Goal: Transaction & Acquisition: Obtain resource

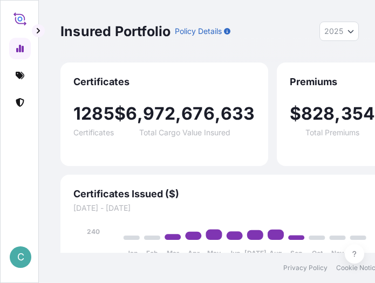
select select "2025"
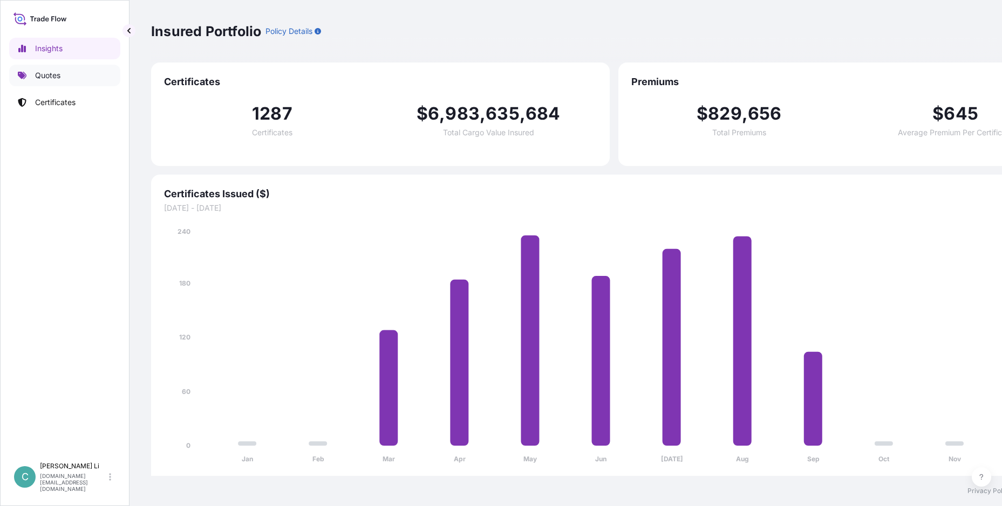
click at [38, 68] on link "Quotes" at bounding box center [64, 76] width 111 height 22
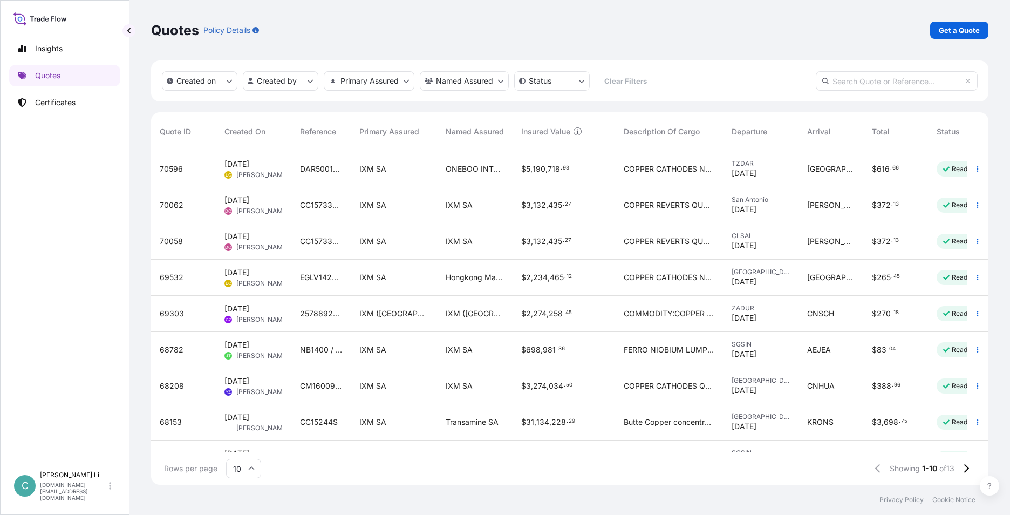
scroll to position [331, 829]
click at [374, 43] on div "Quotes Policy Details Get a Quote" at bounding box center [569, 30] width 837 height 60
click at [374, 34] on p "Get a Quote" at bounding box center [958, 30] width 41 height 11
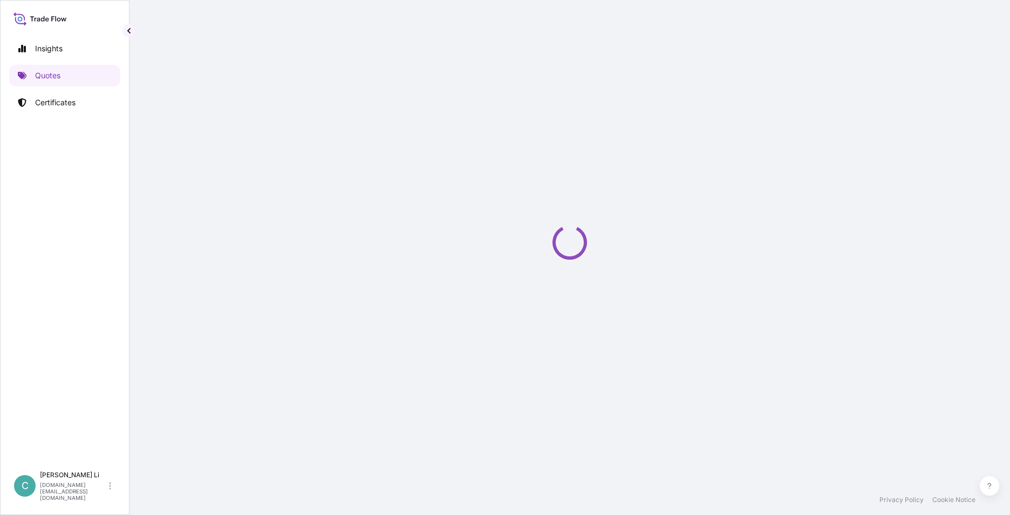
select select "Sea"
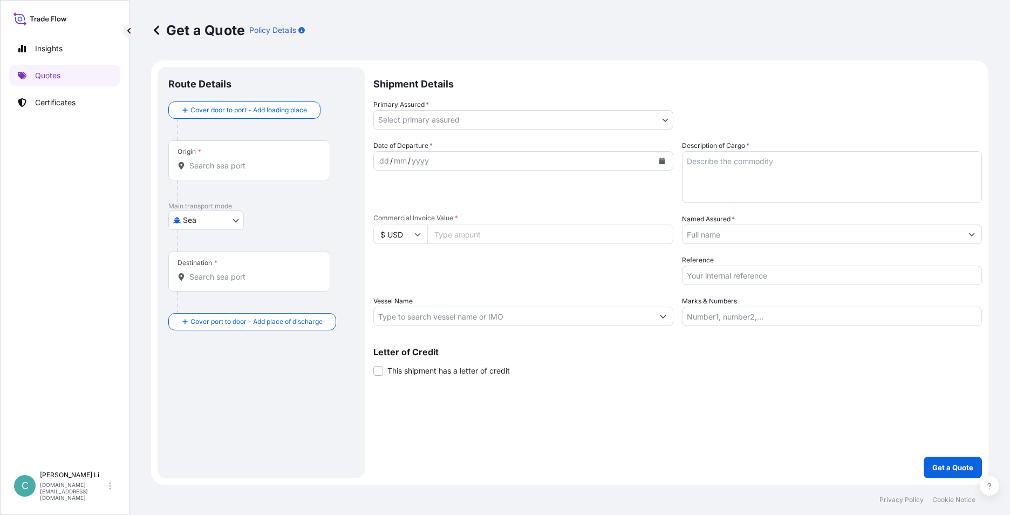
click at [298, 158] on div "Origin *" at bounding box center [249, 160] width 162 height 40
click at [298, 160] on input "Origin *" at bounding box center [252, 165] width 127 height 11
click at [271, 170] on input "Origin *" at bounding box center [252, 165] width 127 height 11
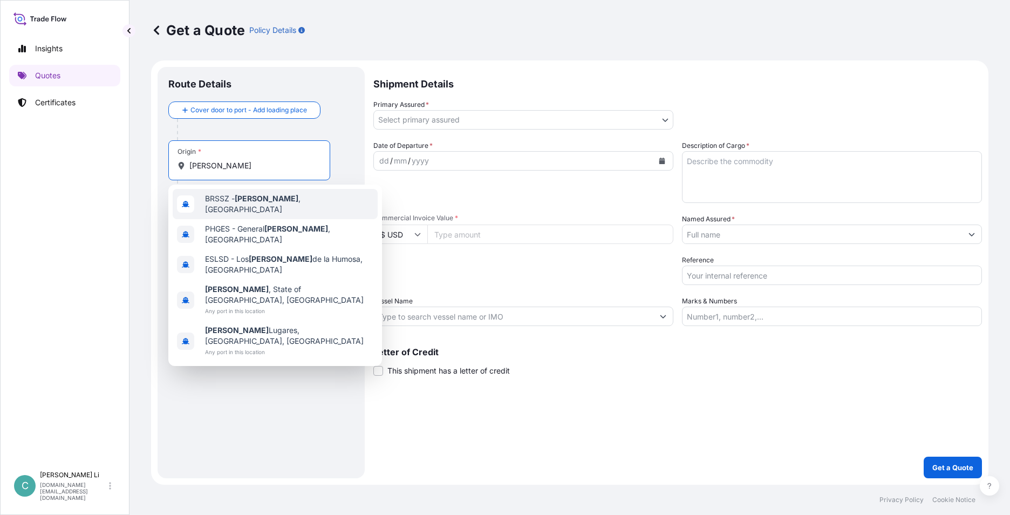
click at [287, 209] on div "[PERSON_NAME][GEOGRAPHIC_DATA] , [GEOGRAPHIC_DATA]" at bounding box center [275, 204] width 205 height 30
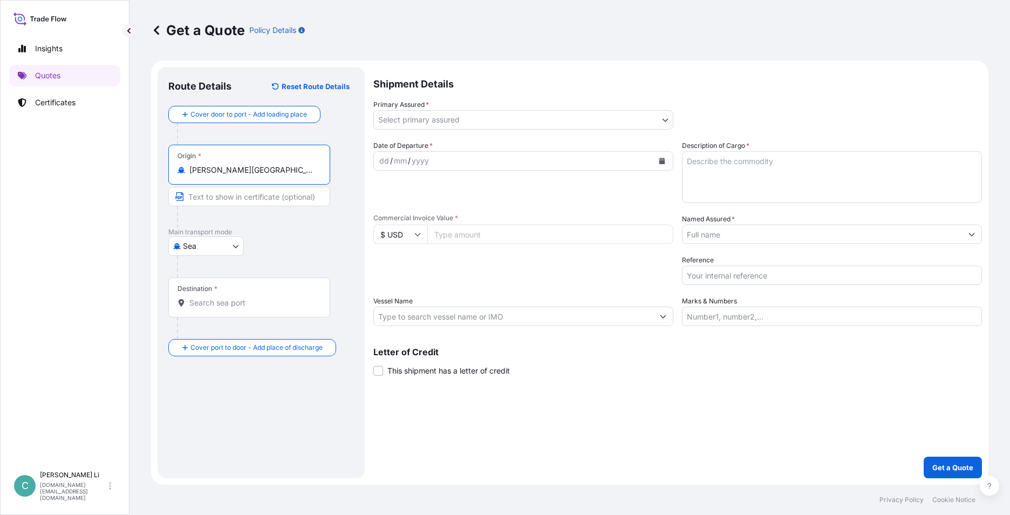
type input "[PERSON_NAME][GEOGRAPHIC_DATA], [GEOGRAPHIC_DATA]"
click at [226, 283] on div "Destination *" at bounding box center [249, 297] width 162 height 40
click at [226, 283] on input "Destination *" at bounding box center [252, 302] width 127 height 11
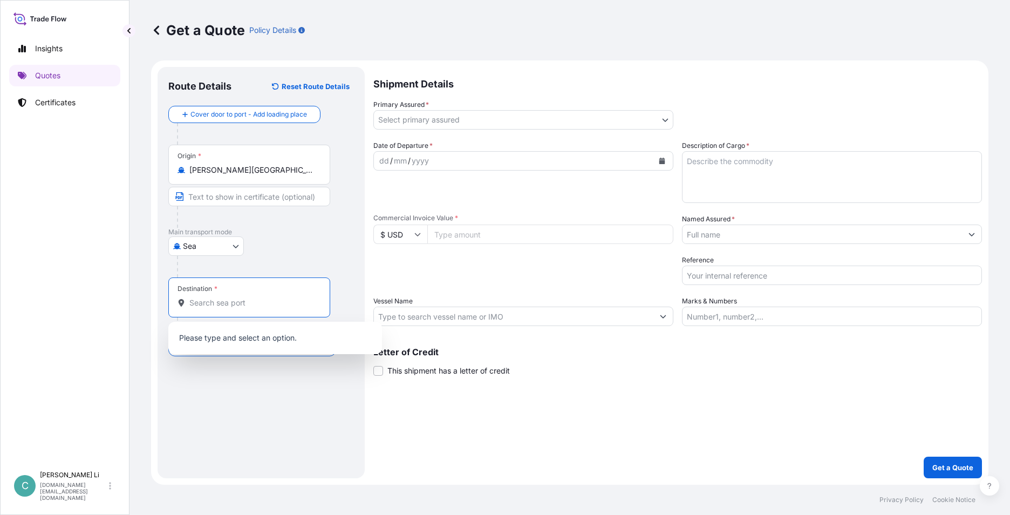
drag, startPoint x: 224, startPoint y: 303, endPoint x: 303, endPoint y: 314, distance: 79.0
click at [225, 283] on input "Destination *" at bounding box center [252, 302] width 127 height 11
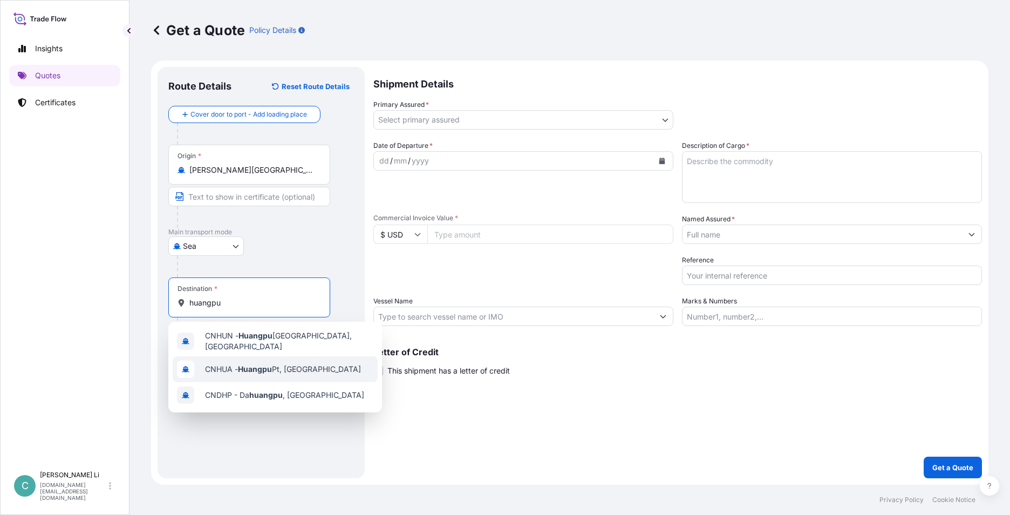
click at [296, 283] on div "CNHUA - Huangpu Pt, [GEOGRAPHIC_DATA]" at bounding box center [275, 369] width 205 height 26
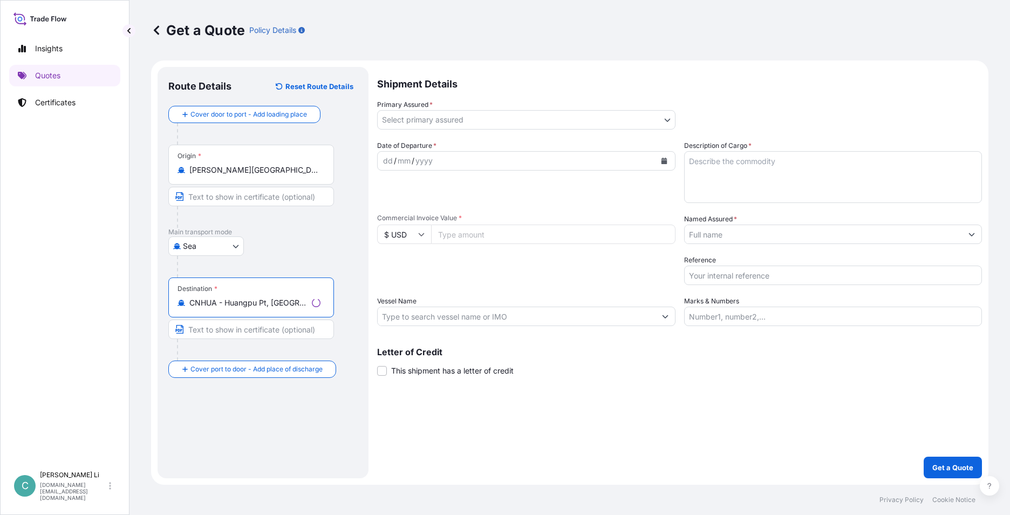
type input "CNHUA - Huangpu Pt, [GEOGRAPHIC_DATA]"
click at [374, 119] on body "0 options available. 3 options available. Insights Quotes Certificates C [PERSO…" at bounding box center [505, 257] width 1010 height 515
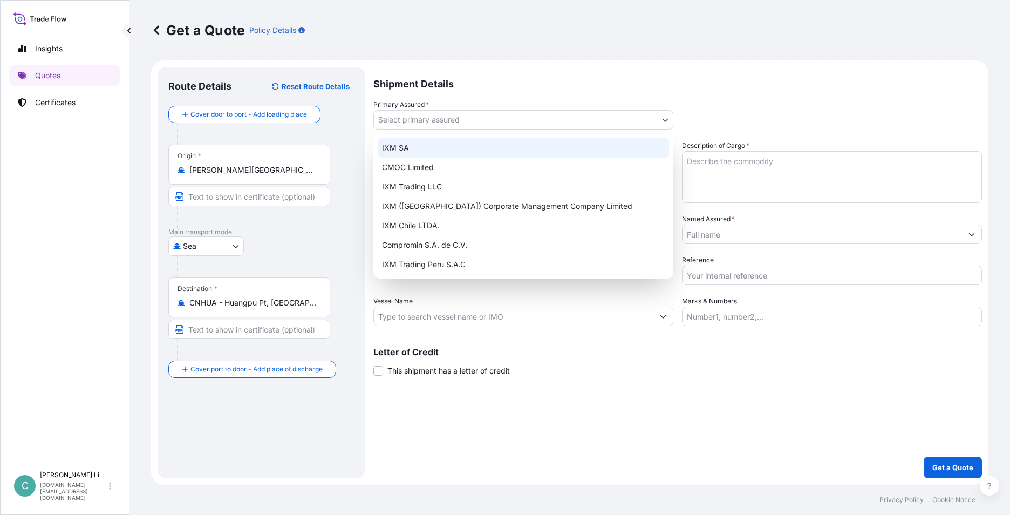
click at [374, 137] on div "IXM SA CMOC Limited IXM Trading LLC IXM ([GEOGRAPHIC_DATA]) Corporate Managemen…" at bounding box center [523, 206] width 300 height 145
click at [374, 144] on div "IXM SA" at bounding box center [523, 147] width 291 height 19
select select "31846"
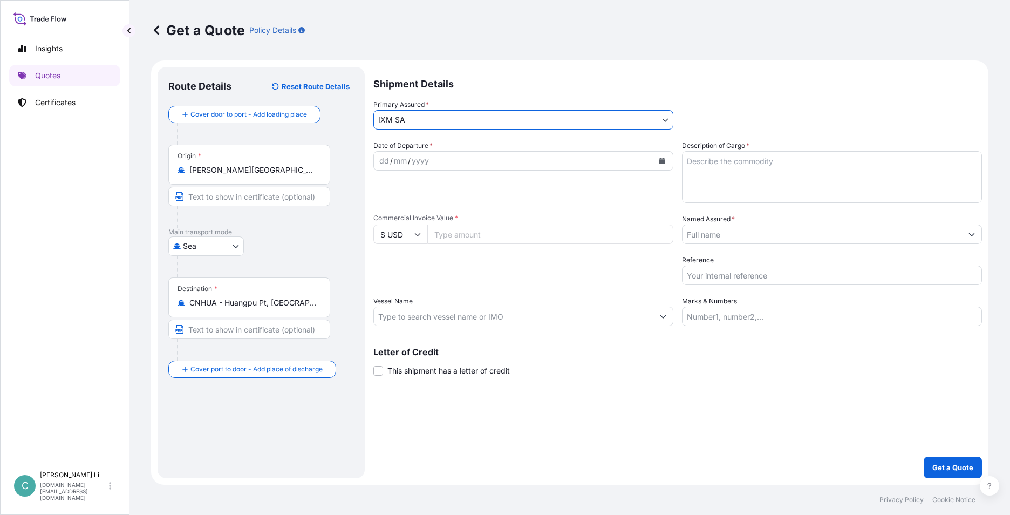
click at [374, 236] on input "Named Assured *" at bounding box center [821, 233] width 279 height 19
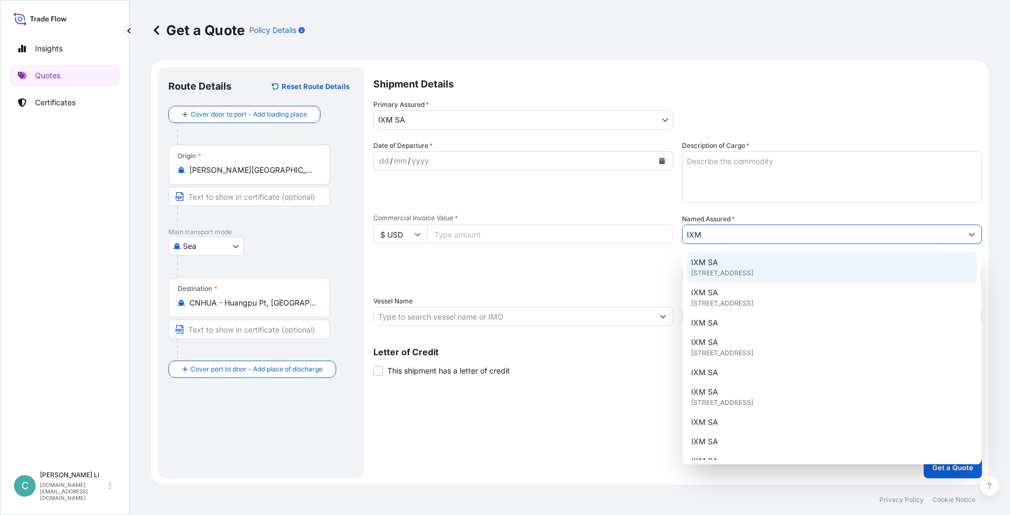
click at [374, 274] on span "[STREET_ADDRESS]" at bounding box center [722, 273] width 62 height 11
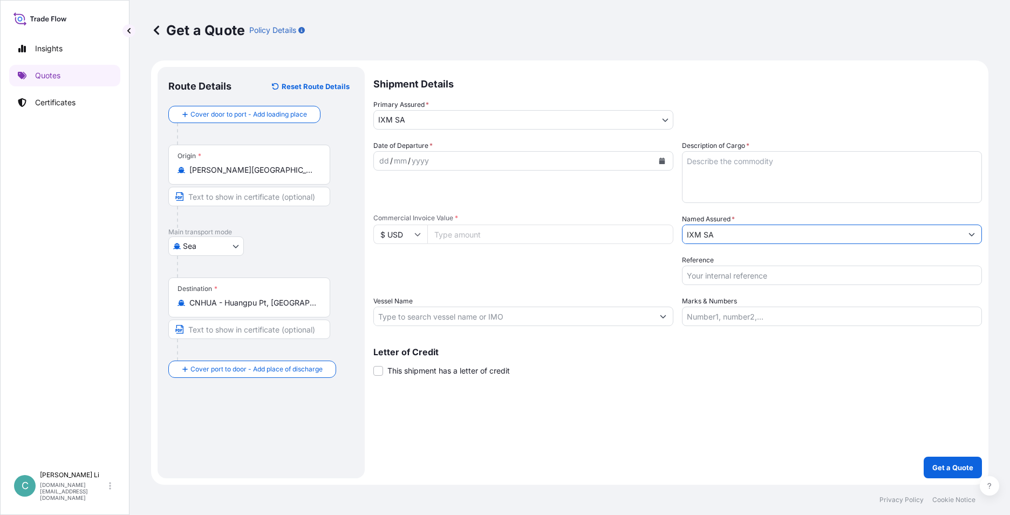
type input "IXM SA"
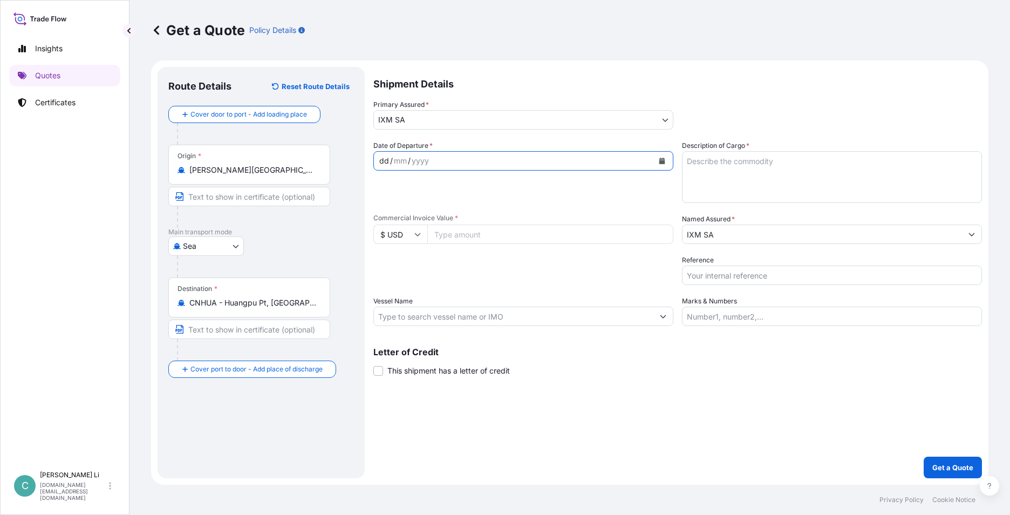
click at [374, 167] on div "dd / mm / yyyy" at bounding box center [513, 160] width 279 height 19
click at [374, 161] on icon "Calendar" at bounding box center [662, 160] width 6 height 6
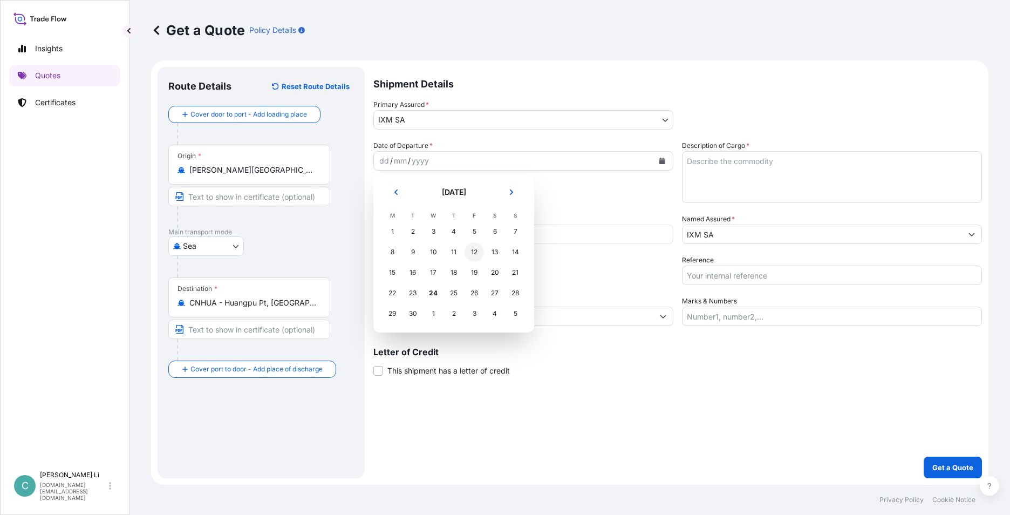
click at [374, 254] on div "12" at bounding box center [473, 251] width 19 height 19
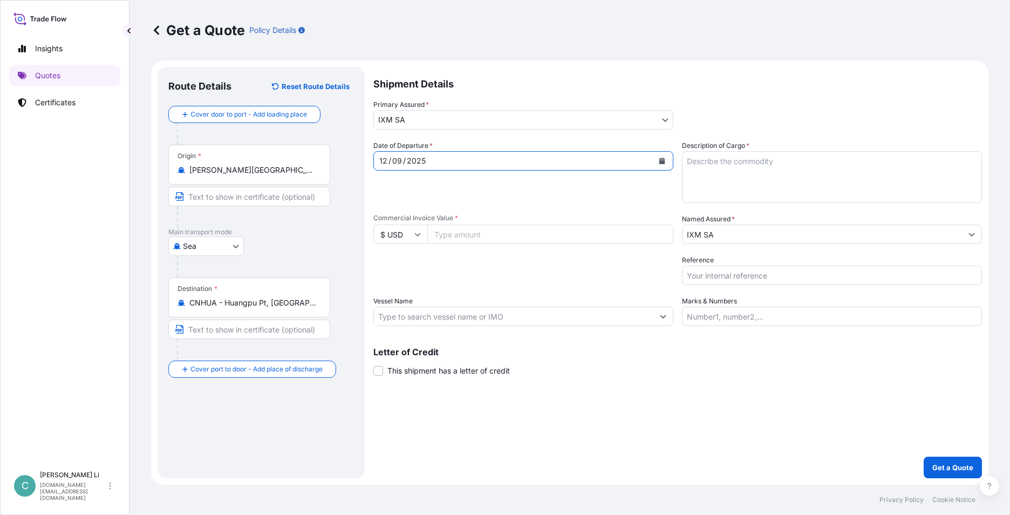
click at [374, 187] on textarea "Description of Cargo *" at bounding box center [832, 177] width 300 height 52
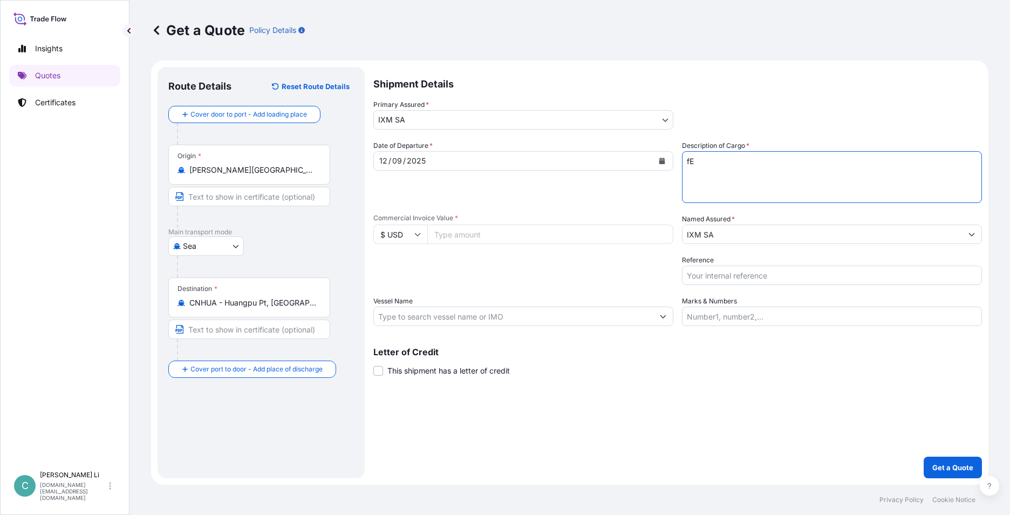
type textarea "f"
type textarea "Ferro Niobium"
click at [374, 238] on input "Commercial Invoice Value *" at bounding box center [550, 233] width 246 height 19
click at [374, 235] on input "Commercial Invoice Value *" at bounding box center [550, 233] width 246 height 19
paste input "602614.76"
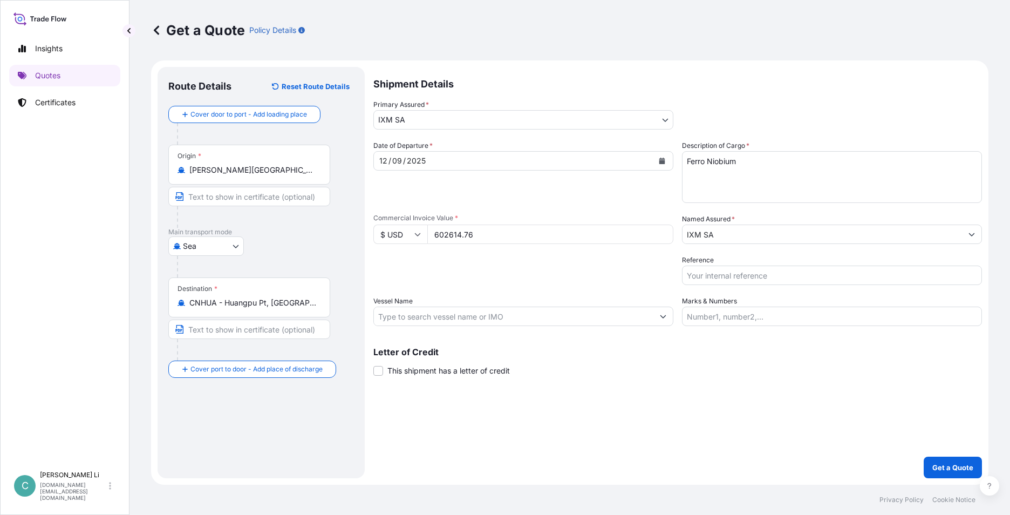
type input "602614.76"
drag, startPoint x: 622, startPoint y: 268, endPoint x: 645, endPoint y: 282, distance: 27.1
click at [374, 268] on div "Packing Category Type to search a container mode Please select a primary mode o…" at bounding box center [523, 270] width 300 height 30
click at [374, 283] on p "Get a Quote" at bounding box center [952, 467] width 41 height 11
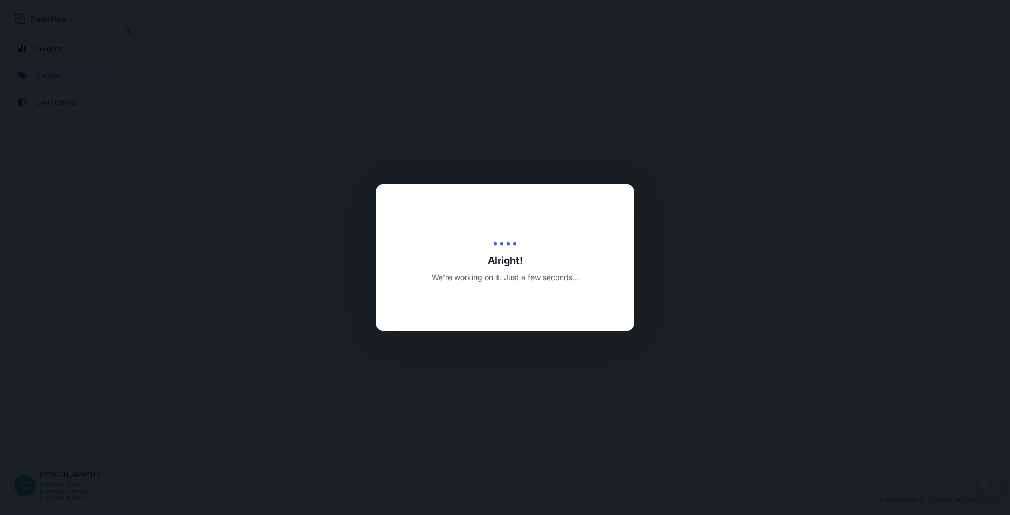
select select "Sea"
select select "31846"
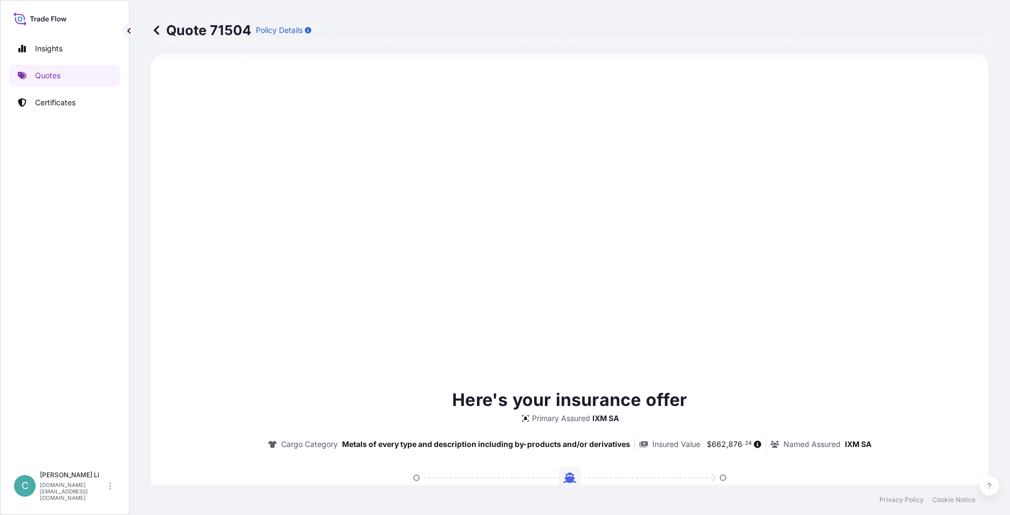
scroll to position [1109, 0]
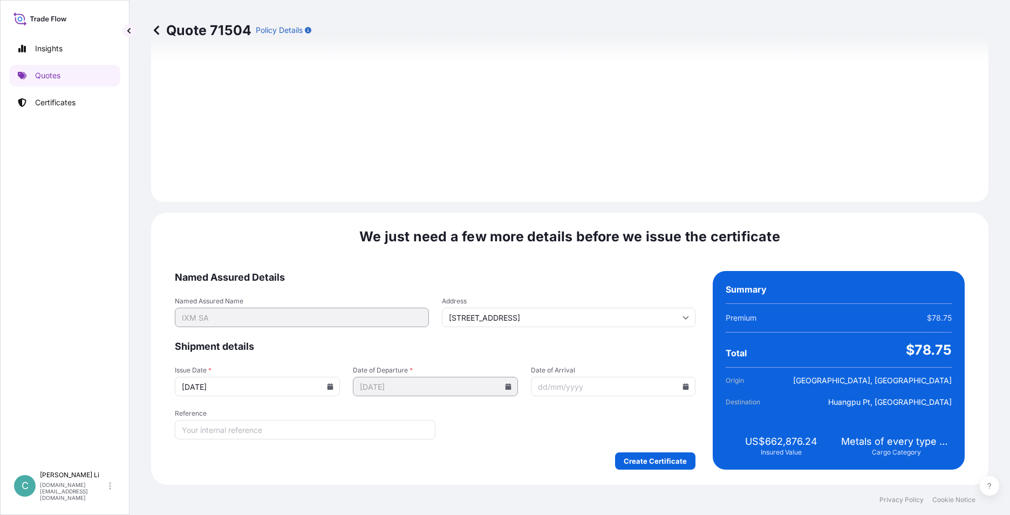
click at [374, 283] on div "Create Certificate" at bounding box center [435, 460] width 520 height 17
click at [328, 283] on icon at bounding box center [330, 386] width 6 height 6
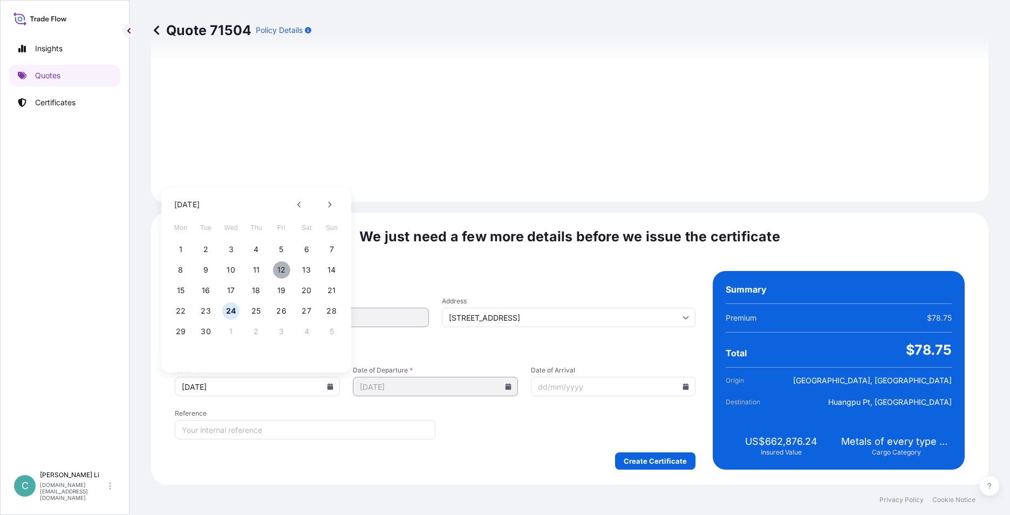
click at [277, 269] on button "12" at bounding box center [281, 269] width 17 height 17
type input "[DATE]"
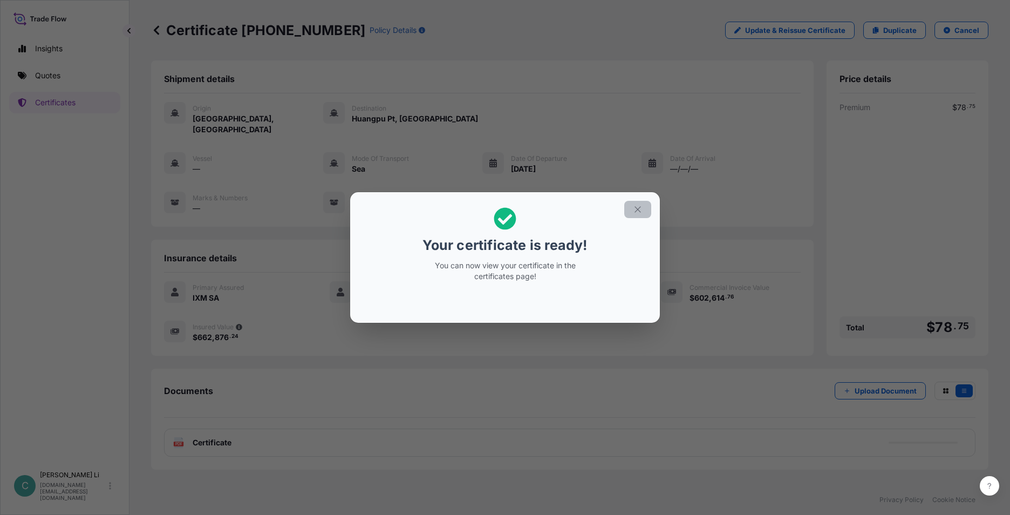
click at [374, 214] on icon "button" at bounding box center [638, 209] width 10 height 10
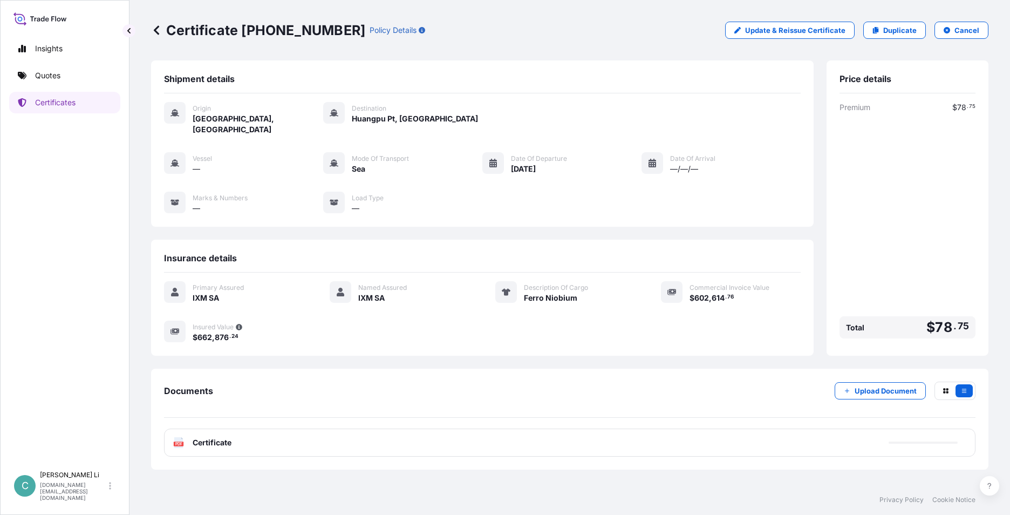
click at [215, 283] on span "Certificate" at bounding box center [212, 442] width 39 height 11
click at [226, 283] on span "Certificate" at bounding box center [212, 442] width 39 height 11
click at [374, 283] on div "Documents Upload Document PDF Certificate [DATE]" at bounding box center [569, 418] width 837 height 101
click at [374, 95] on div "Origin [GEOGRAPHIC_DATA], [GEOGRAPHIC_DATA] Destination Huangpu Pt, [GEOGRAPHIC…" at bounding box center [482, 163] width 636 height 140
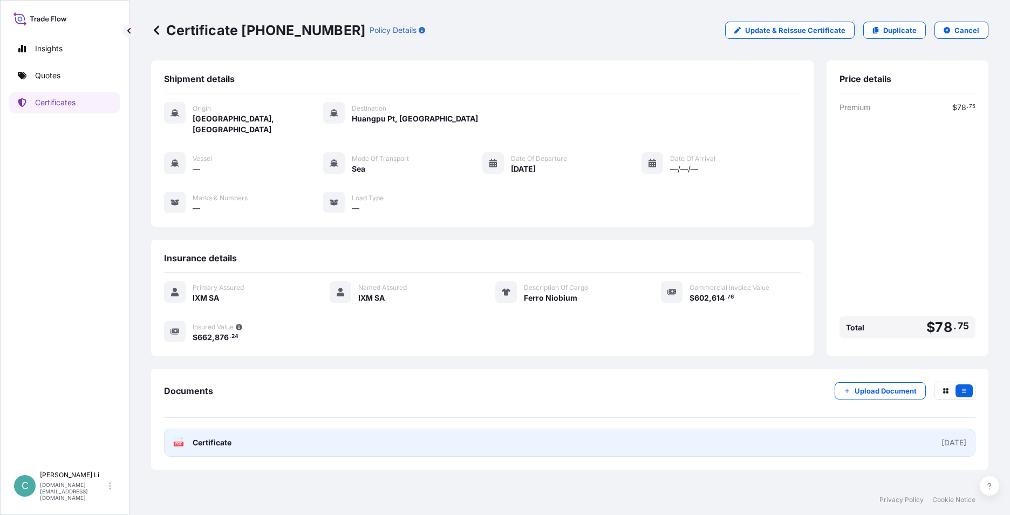
click at [285, 283] on link "PDF Certificate [DATE]" at bounding box center [569, 442] width 811 height 28
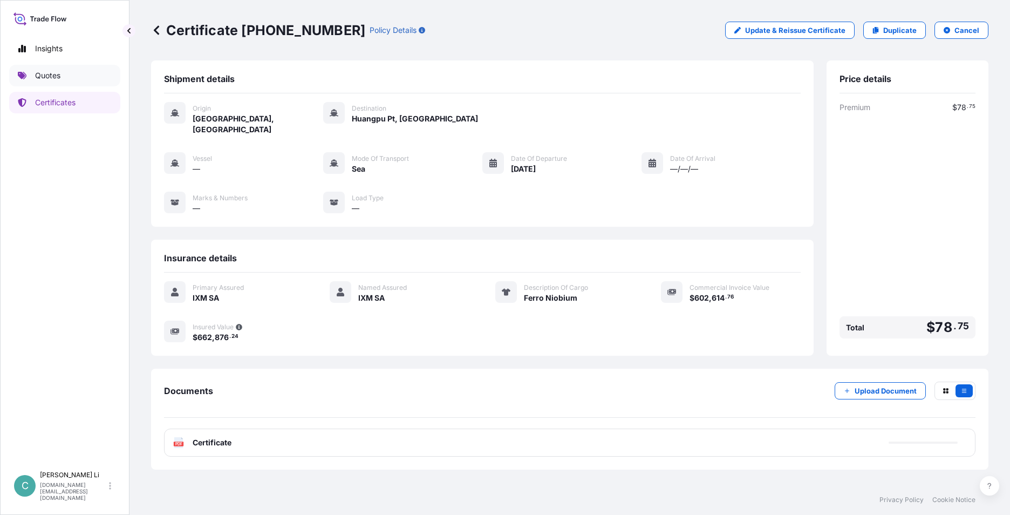
click at [73, 67] on link "Quotes" at bounding box center [64, 76] width 111 height 22
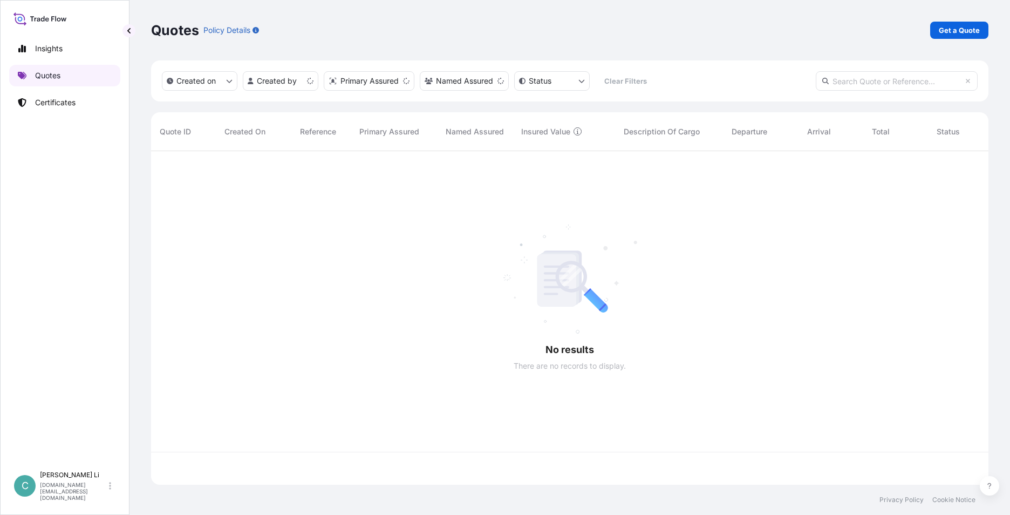
scroll to position [331, 829]
click at [374, 24] on link "Get a Quote" at bounding box center [959, 30] width 58 height 17
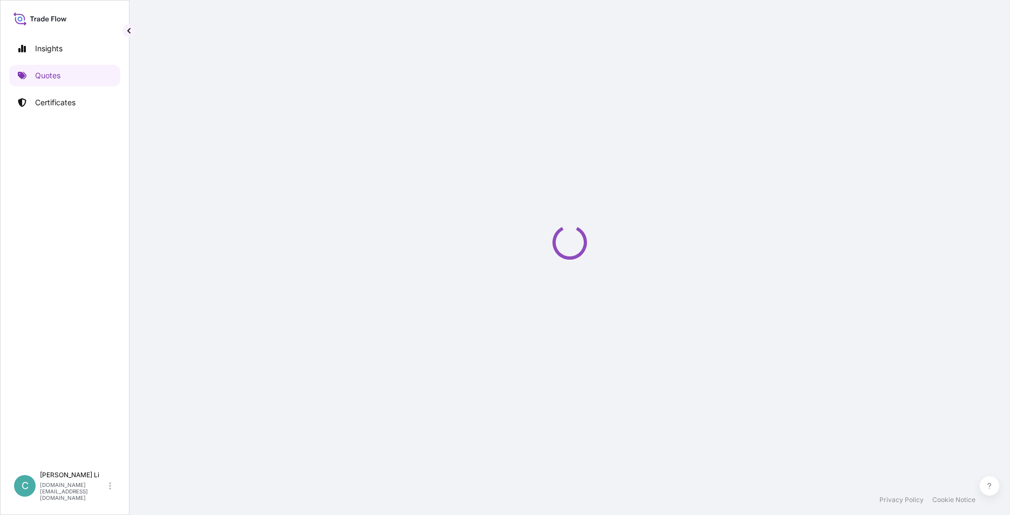
select select "Sea"
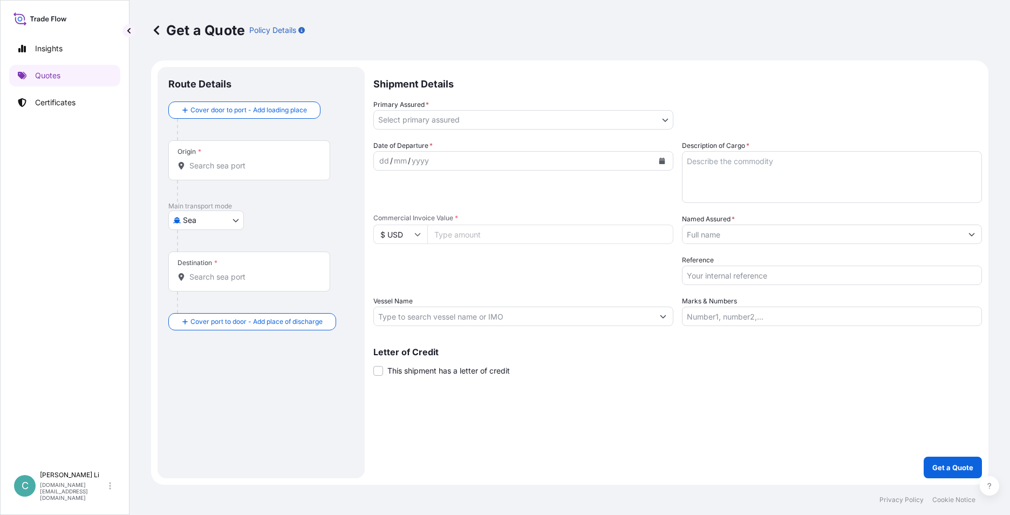
click at [276, 148] on div "Origin *" at bounding box center [249, 160] width 162 height 40
click at [276, 160] on input "Origin *" at bounding box center [252, 165] width 127 height 11
click at [265, 163] on input "Origin *" at bounding box center [252, 165] width 127 height 11
type input "snatos"
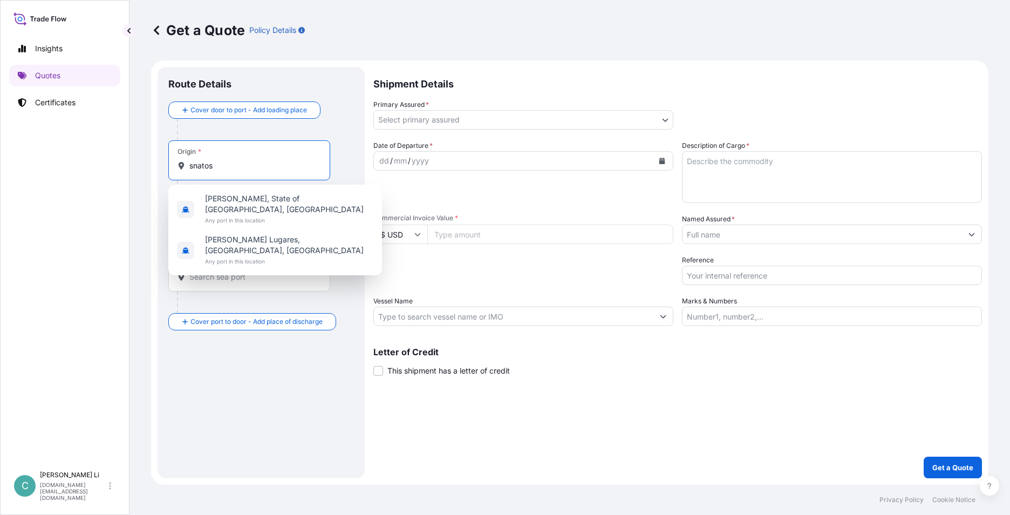
drag, startPoint x: 220, startPoint y: 166, endPoint x: 120, endPoint y: 161, distance: 100.5
click at [119, 161] on div "Insights Quotes Certificates C [PERSON_NAME] [DOMAIN_NAME][EMAIL_ADDRESS][DOMAI…" at bounding box center [505, 257] width 1010 height 515
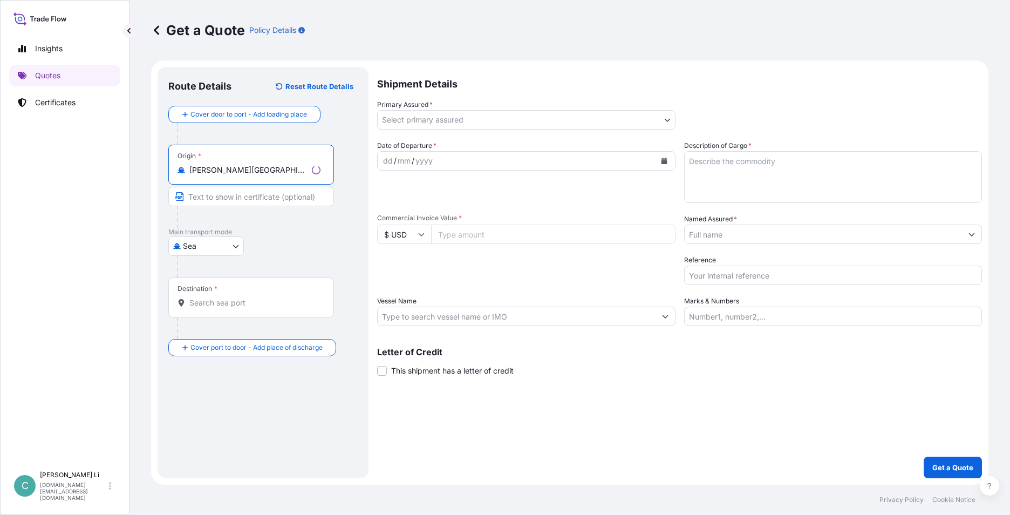
type input "[PERSON_NAME][GEOGRAPHIC_DATA], [GEOGRAPHIC_DATA]"
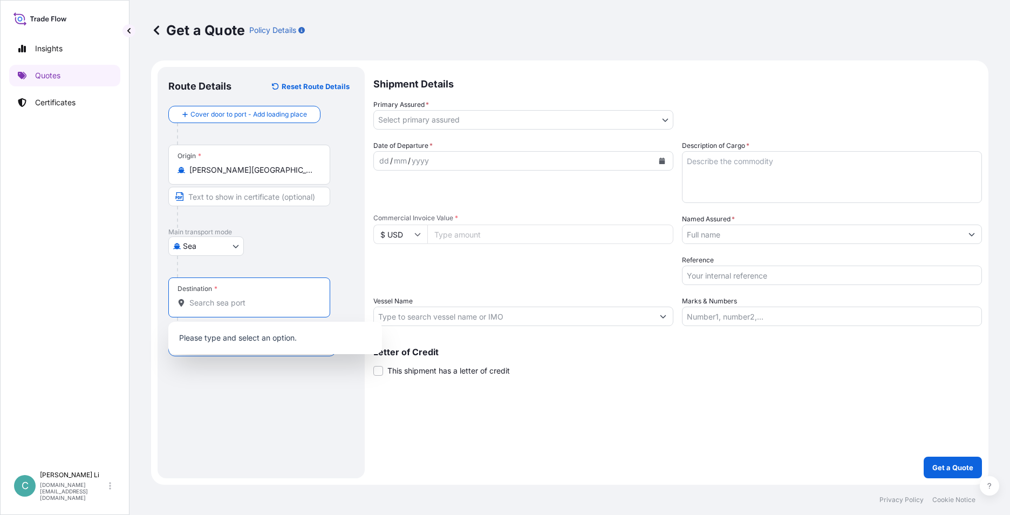
click at [213, 283] on input "Destination *" at bounding box center [252, 302] width 127 height 11
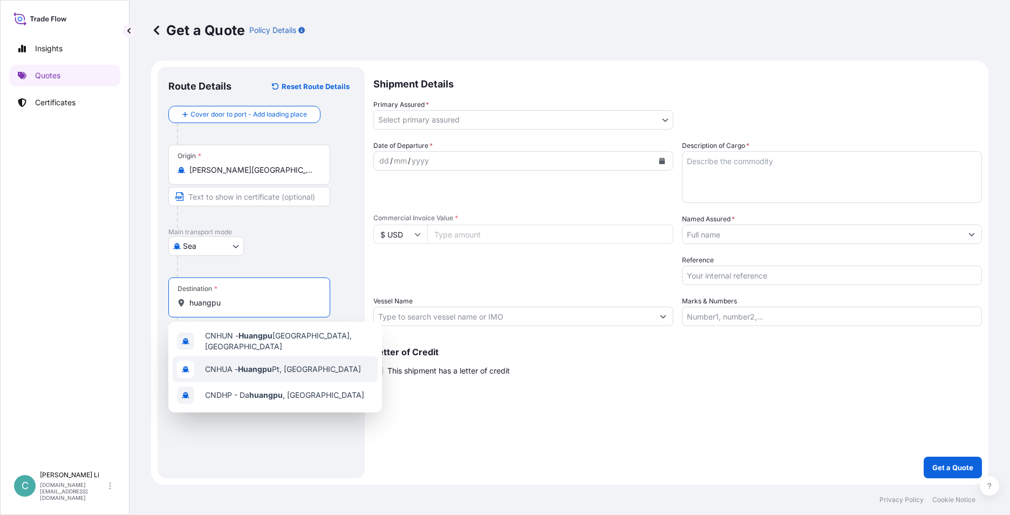
click at [267, 283] on div "CNHUA - Huangpu Pt, [GEOGRAPHIC_DATA]" at bounding box center [275, 369] width 205 height 26
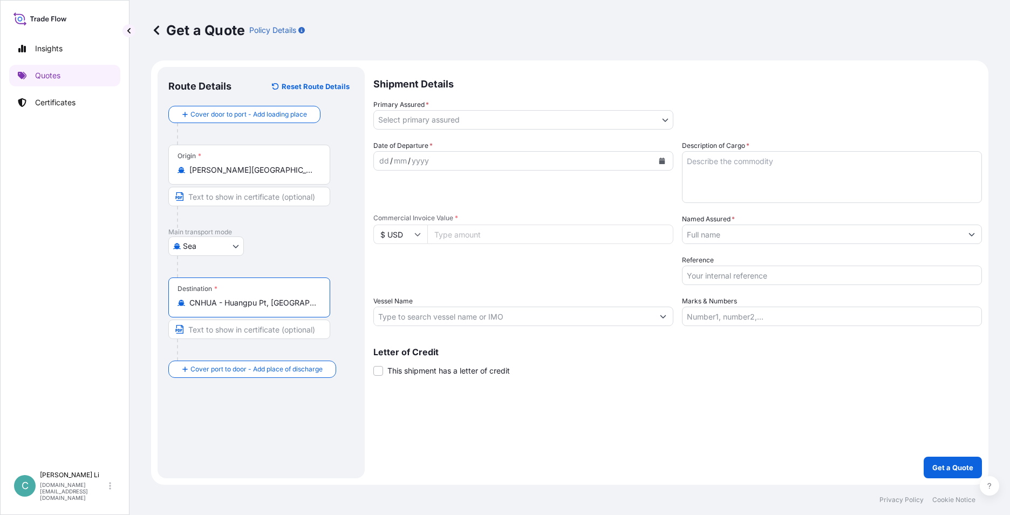
type input "CNHUA - Huangpu Pt, [GEOGRAPHIC_DATA]"
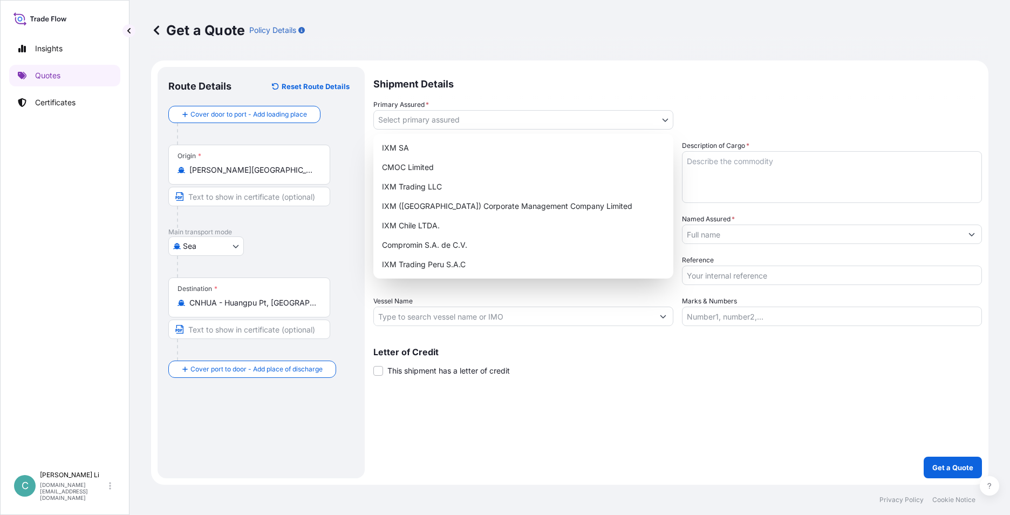
click at [374, 128] on body "0 options available. 3 options available. Insights Quotes Certificates C [PERSO…" at bounding box center [505, 257] width 1010 height 515
click at [374, 150] on div "IXM SA" at bounding box center [523, 147] width 291 height 19
select select "31846"
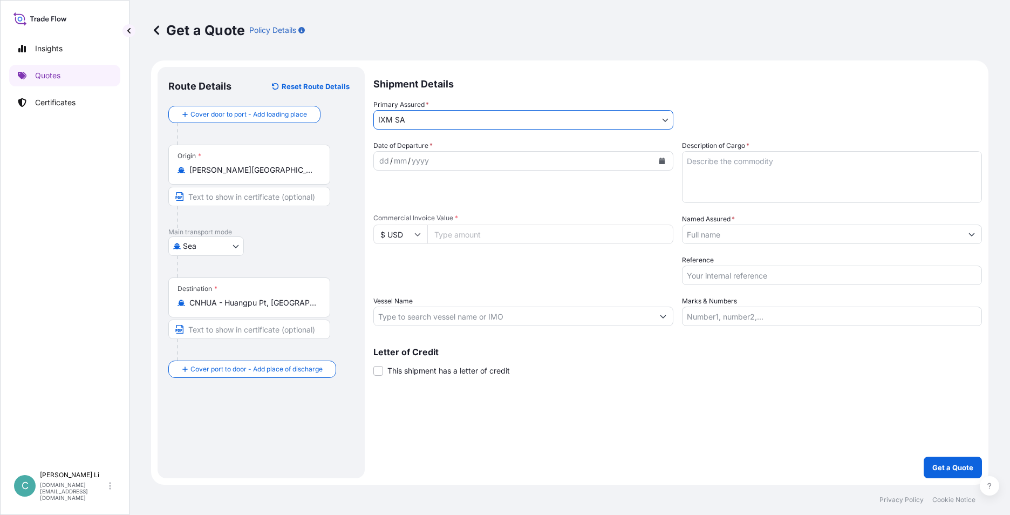
click at [374, 237] on input "Named Assured *" at bounding box center [821, 233] width 279 height 19
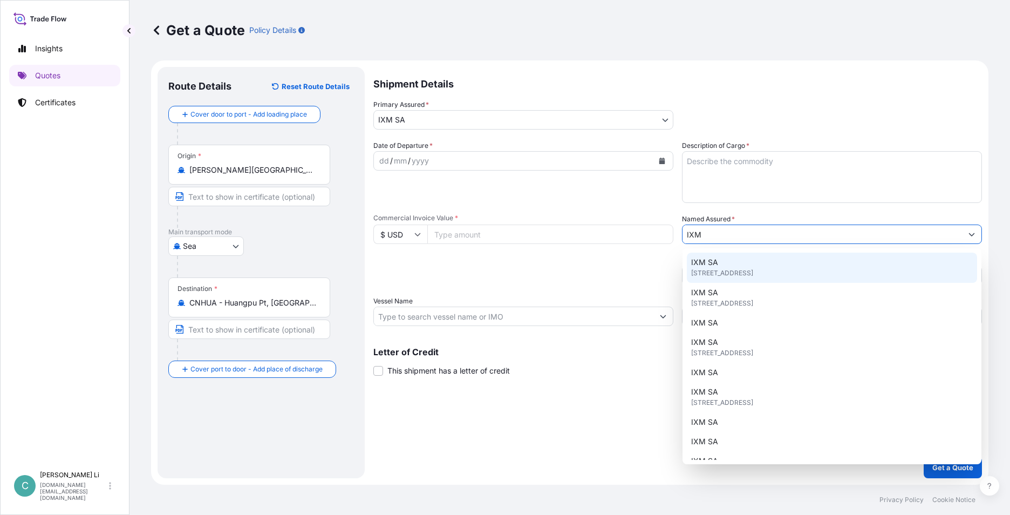
click at [374, 259] on div "IXM SA [STREET_ADDRESS]" at bounding box center [832, 267] width 290 height 30
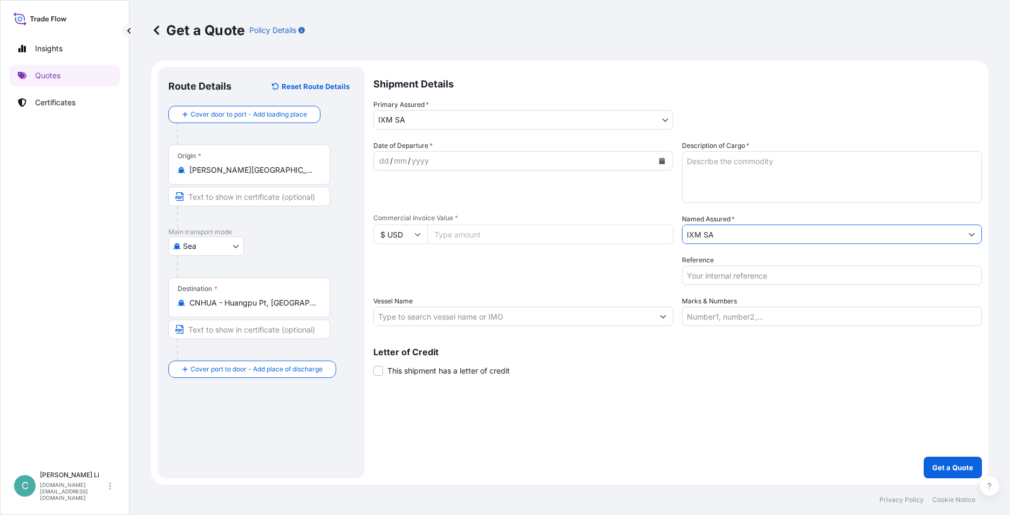
type input "IXM SA"
click at [374, 237] on input "Commercial Invoice Value *" at bounding box center [550, 233] width 246 height 19
click at [374, 227] on input "Commercial Invoice Value *" at bounding box center [550, 233] width 246 height 19
paste input "568521.18"
type input "568521.18"
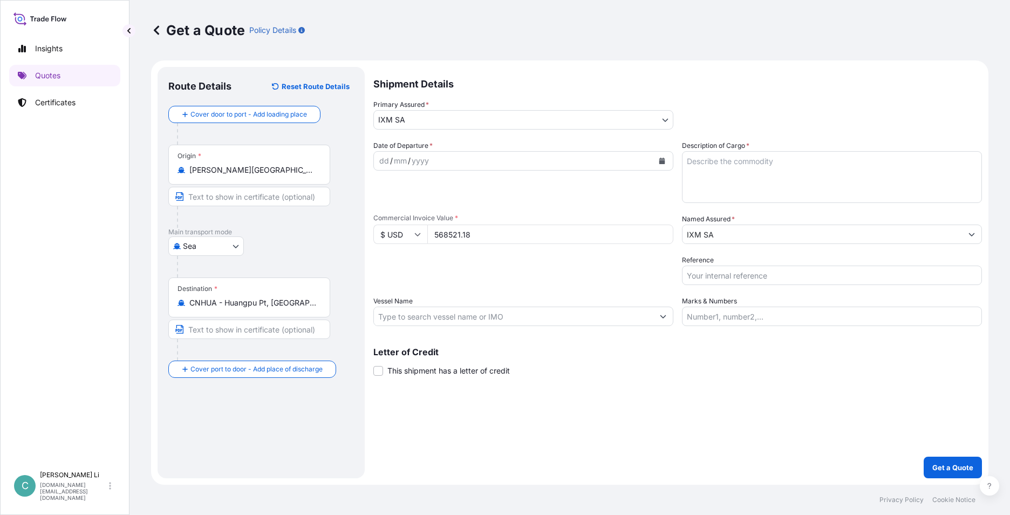
click at [374, 166] on button "Calendar" at bounding box center [661, 160] width 17 height 17
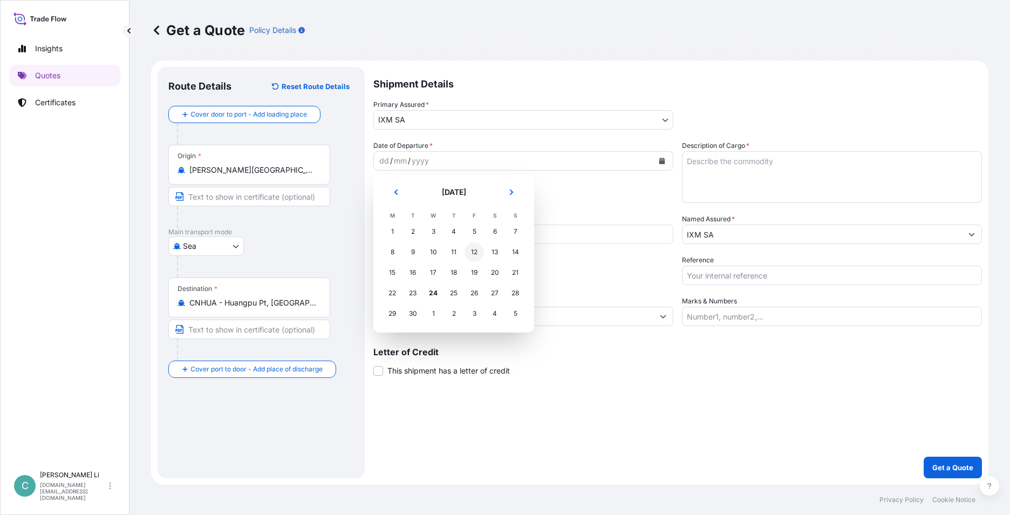
click at [374, 254] on div "12" at bounding box center [473, 251] width 19 height 19
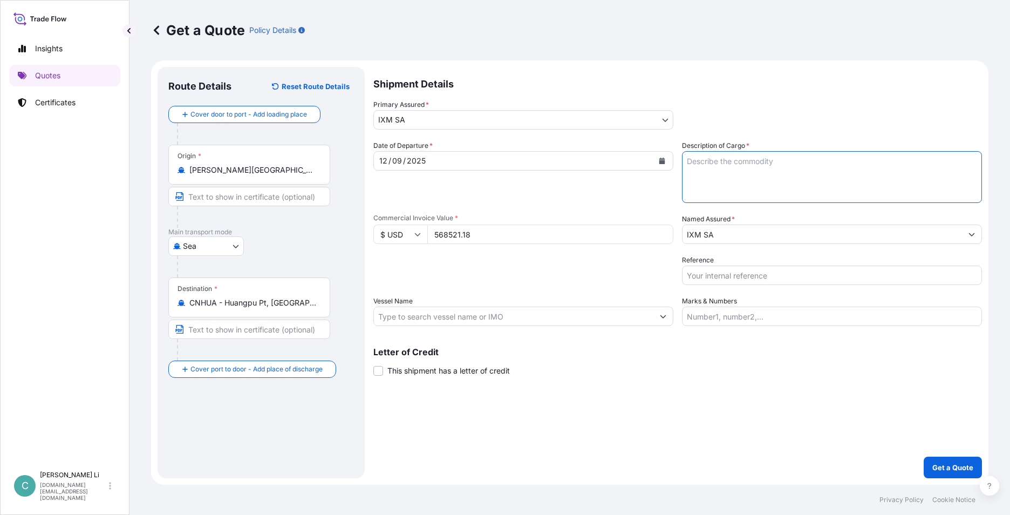
click at [374, 170] on textarea "Description of Cargo *" at bounding box center [832, 177] width 300 height 52
type textarea "Ferro Niobium"
click at [374, 283] on button "Get a Quote" at bounding box center [952, 467] width 58 height 22
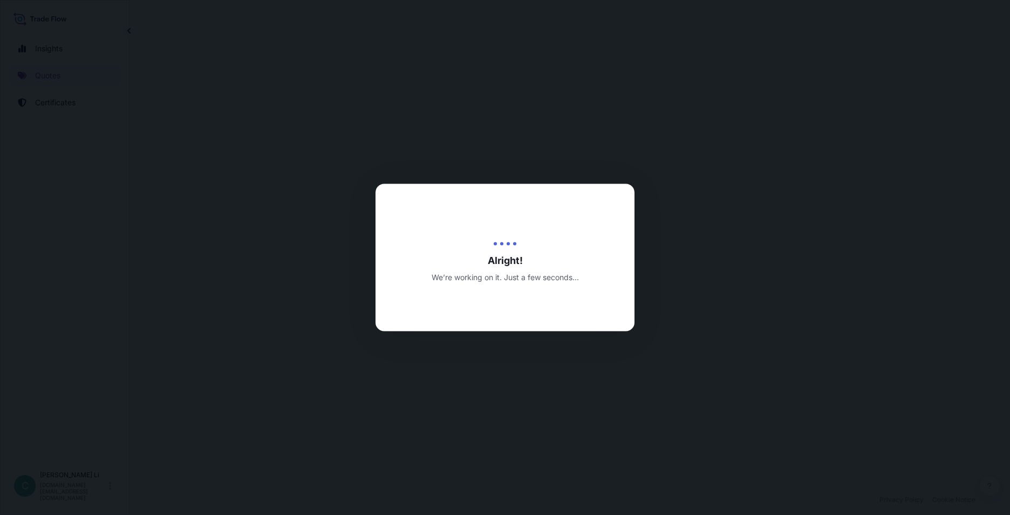
select select "Sea"
select select "31846"
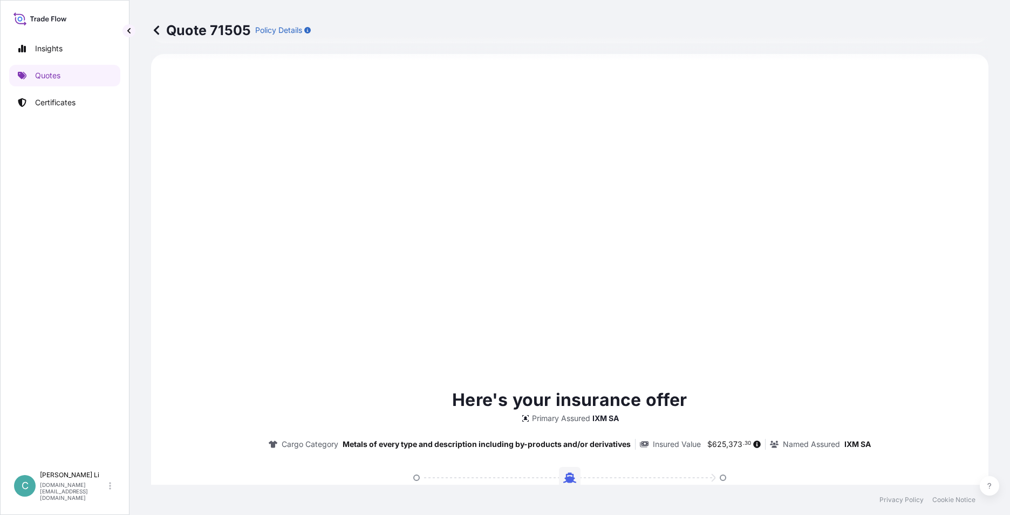
scroll to position [1109, 0]
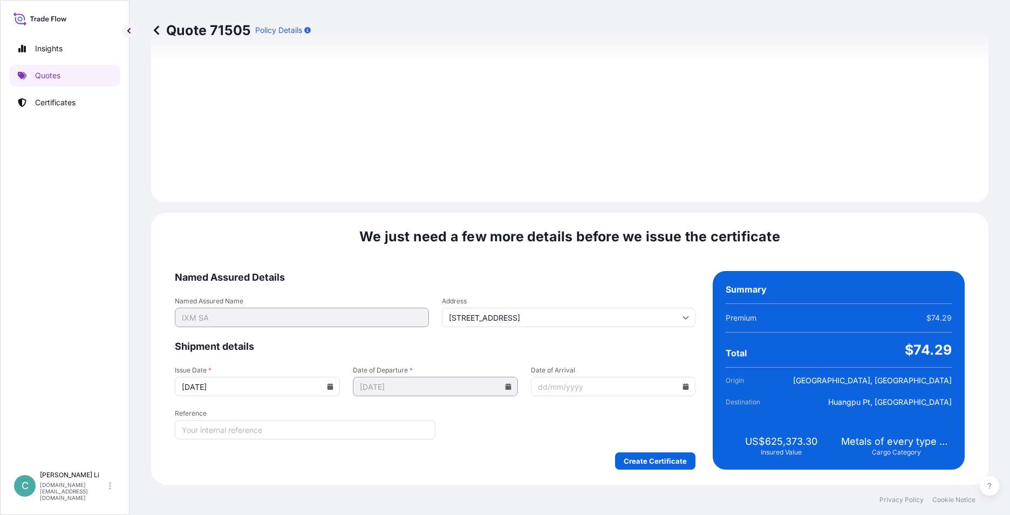
click at [329, 283] on input "[DATE]" at bounding box center [257, 385] width 165 height 19
click at [330, 283] on icon at bounding box center [330, 386] width 6 height 6
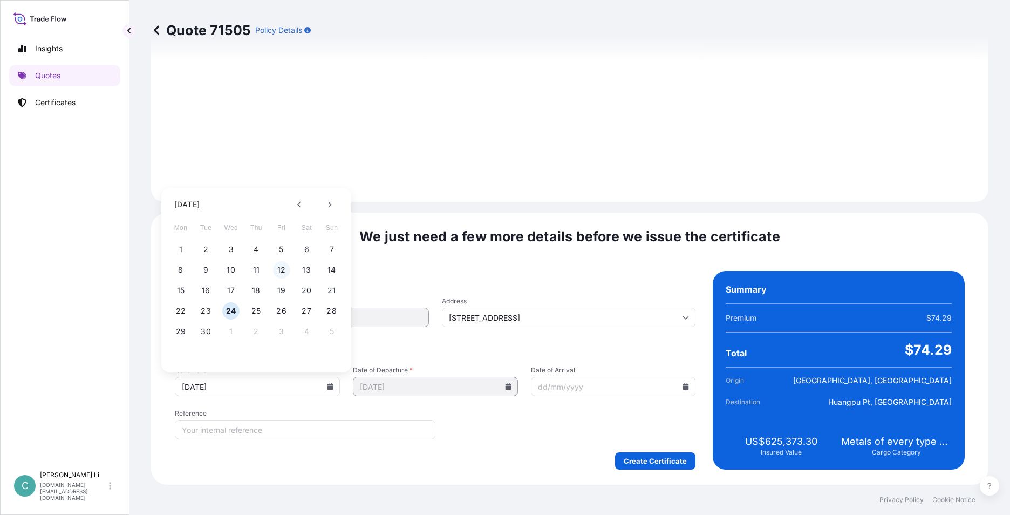
click at [283, 273] on button "12" at bounding box center [281, 269] width 17 height 17
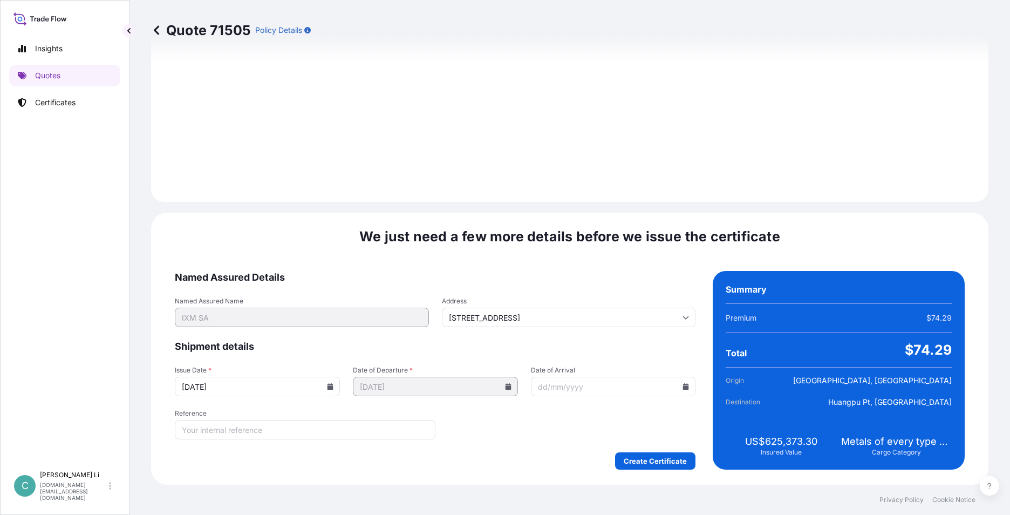
type input "[DATE]"
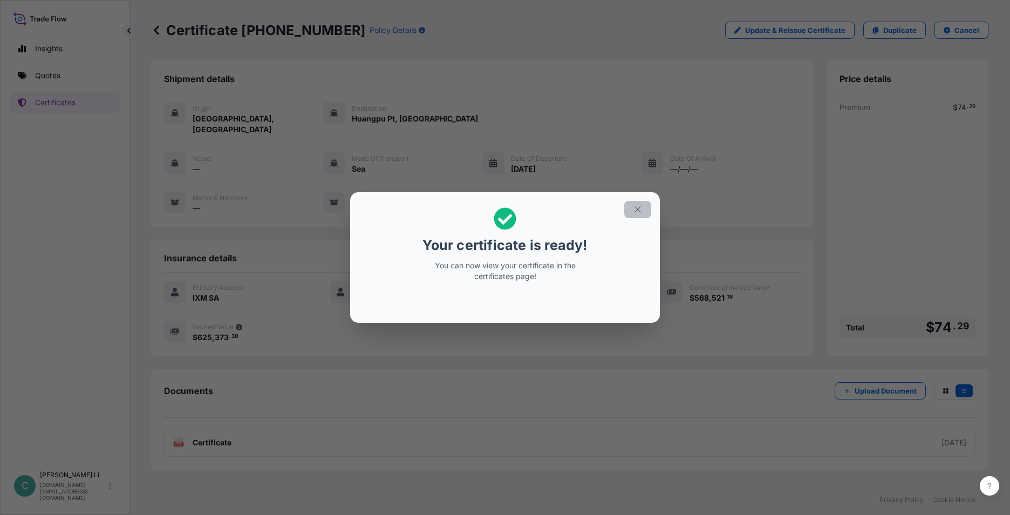
click at [374, 213] on icon "button" at bounding box center [638, 209] width 10 height 10
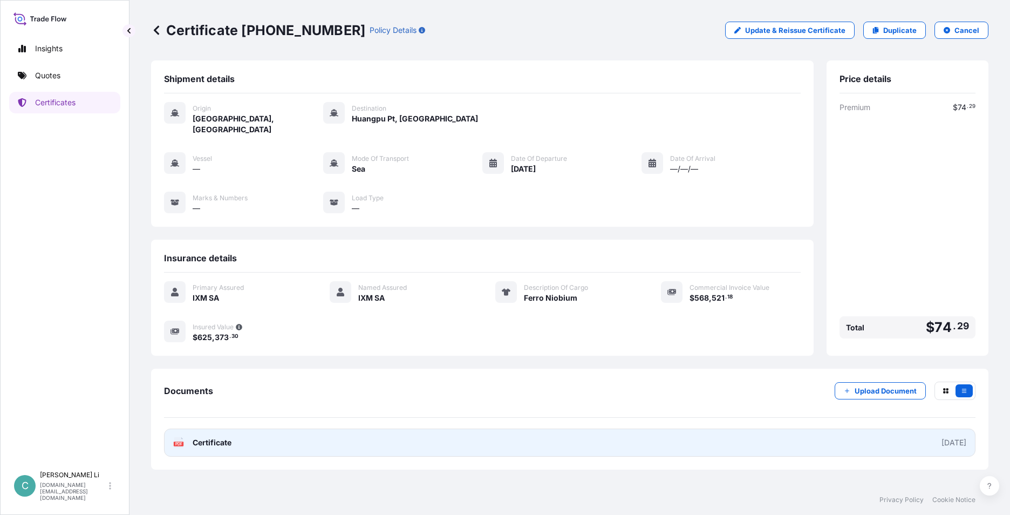
click at [248, 283] on link "PDF Certificate [DATE]" at bounding box center [569, 442] width 811 height 28
